Goal: Information Seeking & Learning: Find specific page/section

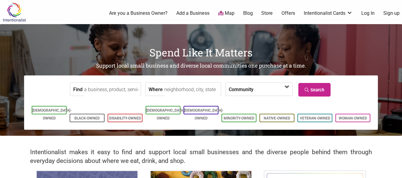
click at [288, 86] on span at bounding box center [287, 87] width 10 height 10
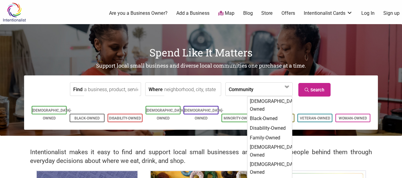
click at [188, 88] on input "Where" at bounding box center [191, 90] width 55 height 14
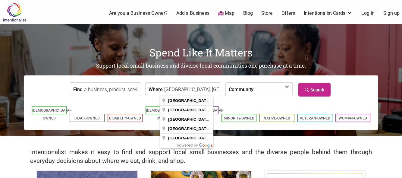
type input "Belltown, Seattle, WA, USA"
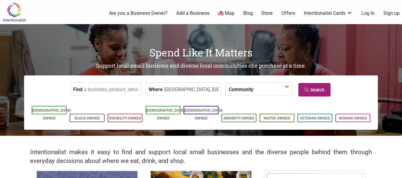
click at [314, 90] on link "Search" at bounding box center [314, 90] width 32 height 14
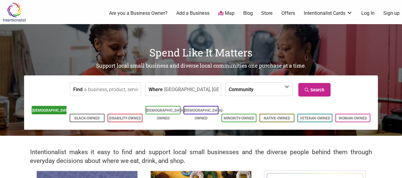
click at [52, 109] on link "[DEMOGRAPHIC_DATA]-Owned" at bounding box center [51, 114] width 39 height 12
click at [248, 11] on link "Blog" at bounding box center [248, 13] width 10 height 7
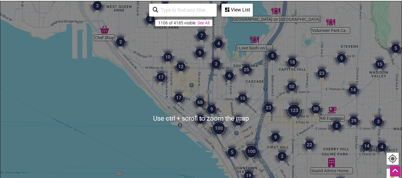
scroll to position [121, 0]
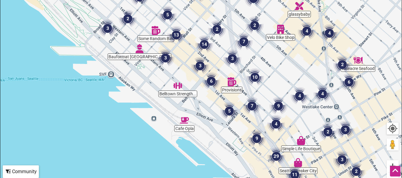
drag, startPoint x: 190, startPoint y: 61, endPoint x: 146, endPoint y: 75, distance: 45.5
click at [146, 75] on div "To navigate, press the arrow keys." at bounding box center [200, 88] width 401 height 234
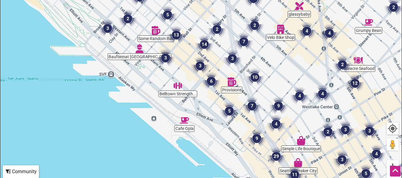
click at [252, 105] on img "7" at bounding box center [251, 105] width 23 height 23
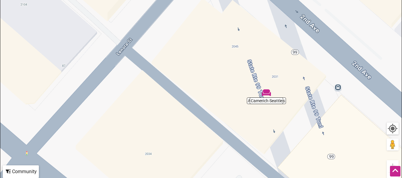
drag, startPoint x: 199, startPoint y: 82, endPoint x: 222, endPoint y: 193, distance: 113.3
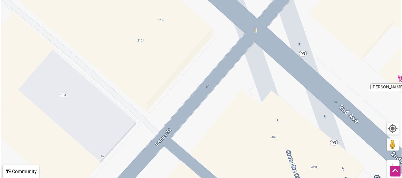
drag, startPoint x: 207, startPoint y: 78, endPoint x: 246, endPoint y: 168, distance: 98.4
click at [246, 168] on div "To navigate, press the arrow keys." at bounding box center [200, 88] width 401 height 234
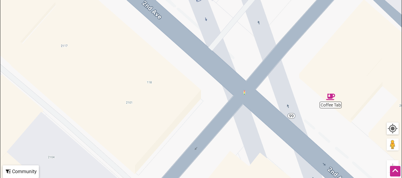
drag, startPoint x: 249, startPoint y: 130, endPoint x: 237, endPoint y: 193, distance: 63.8
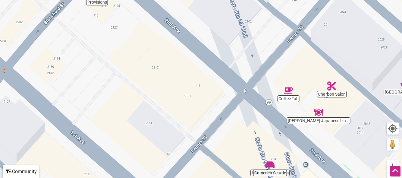
drag, startPoint x: 174, startPoint y: 128, endPoint x: 208, endPoint y: 89, distance: 51.5
click at [207, 91] on div "To navigate, press the arrow keys." at bounding box center [200, 88] width 401 height 234
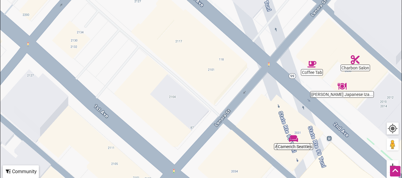
drag, startPoint x: 208, startPoint y: 89, endPoint x: 208, endPoint y: 83, distance: 5.8
click at [208, 86] on div "To navigate, press the arrow keys." at bounding box center [200, 88] width 401 height 234
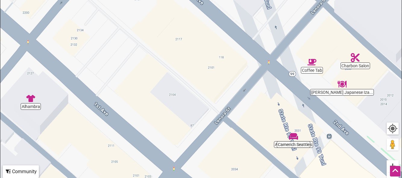
click at [208, 82] on div "To navigate, press the arrow keys." at bounding box center [200, 88] width 401 height 234
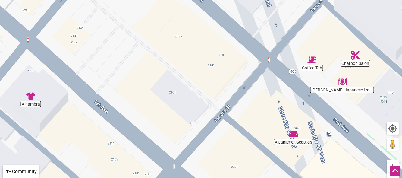
click at [208, 80] on div "To navigate, press the arrow keys." at bounding box center [200, 88] width 401 height 234
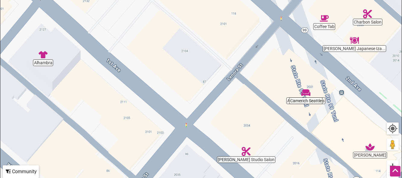
drag, startPoint x: 202, startPoint y: 124, endPoint x: 218, endPoint y: 57, distance: 68.8
click at [218, 68] on div "To navigate, press the arrow keys." at bounding box center [200, 88] width 401 height 234
click at [216, 46] on div "To navigate, press the arrow keys." at bounding box center [200, 88] width 401 height 234
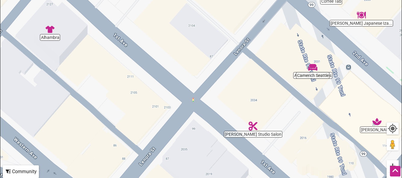
click at [216, 46] on div "To navigate, press the arrow keys." at bounding box center [200, 88] width 401 height 234
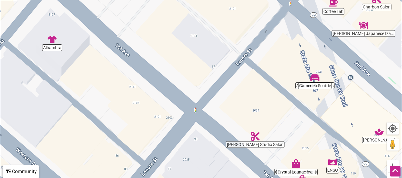
click at [334, 3] on img "Coffee Tab" at bounding box center [333, 3] width 14 height 14
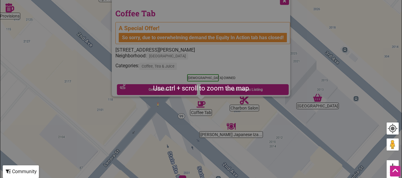
scroll to position [90, 0]
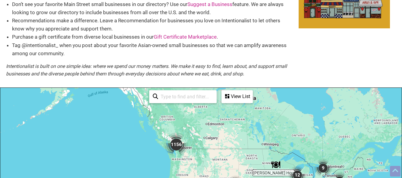
scroll to position [60, 0]
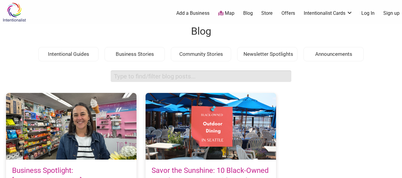
click at [200, 75] on input "search box" at bounding box center [201, 76] width 181 height 12
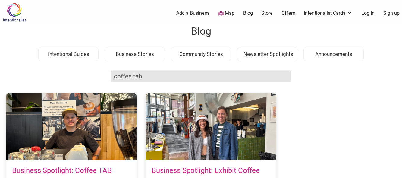
type input "coffee tab"
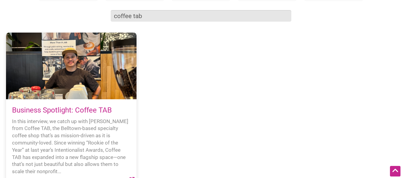
scroll to position [90, 0]
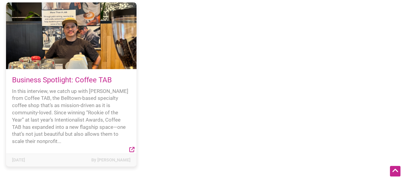
click at [83, 49] on div at bounding box center [71, 35] width 130 height 67
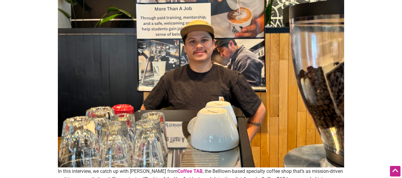
scroll to position [90, 0]
